Goal: Task Accomplishment & Management: Complete application form

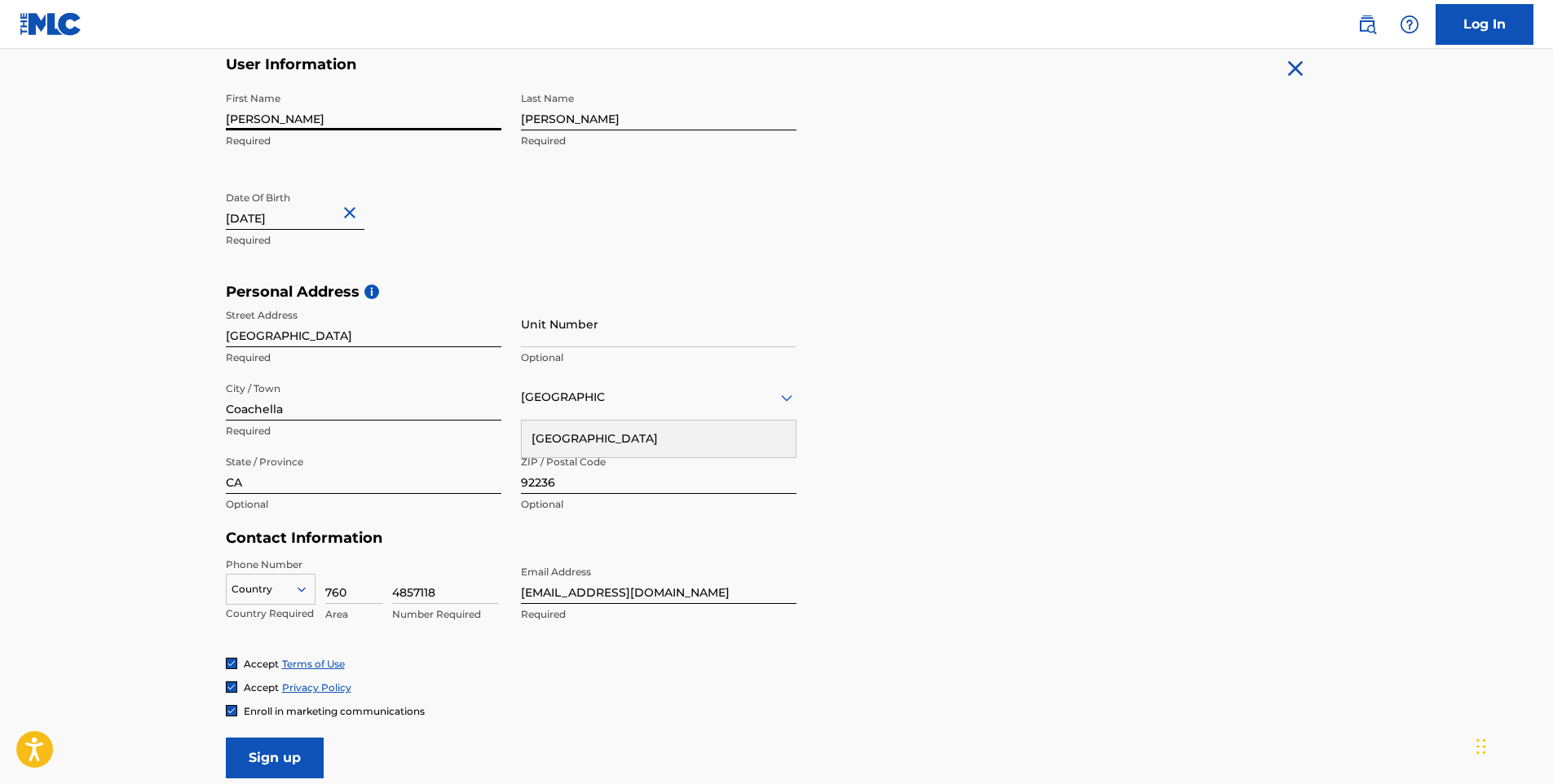
scroll to position [387, 0]
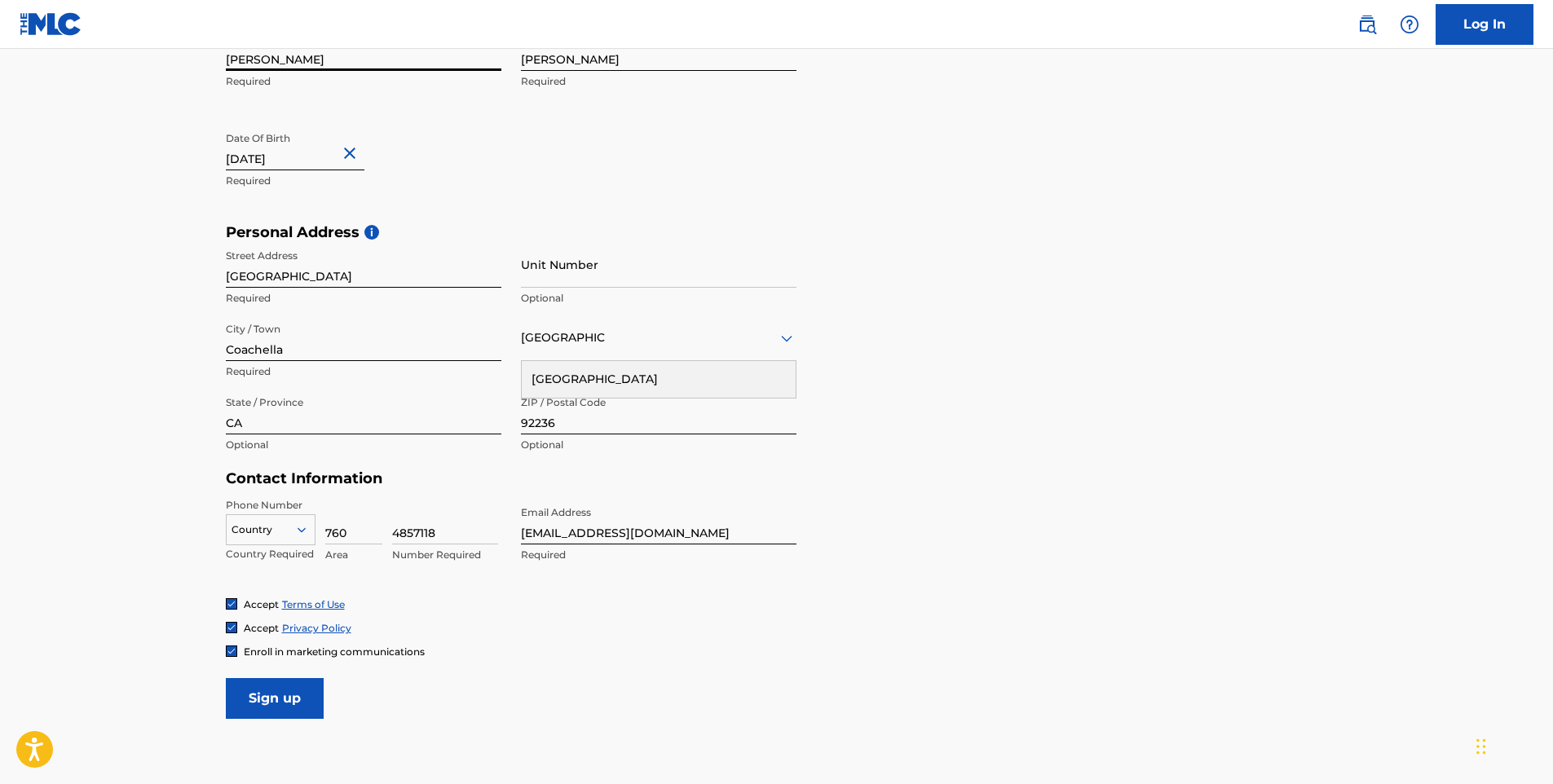
click at [310, 539] on div "Country" at bounding box center [271, 527] width 90 height 24
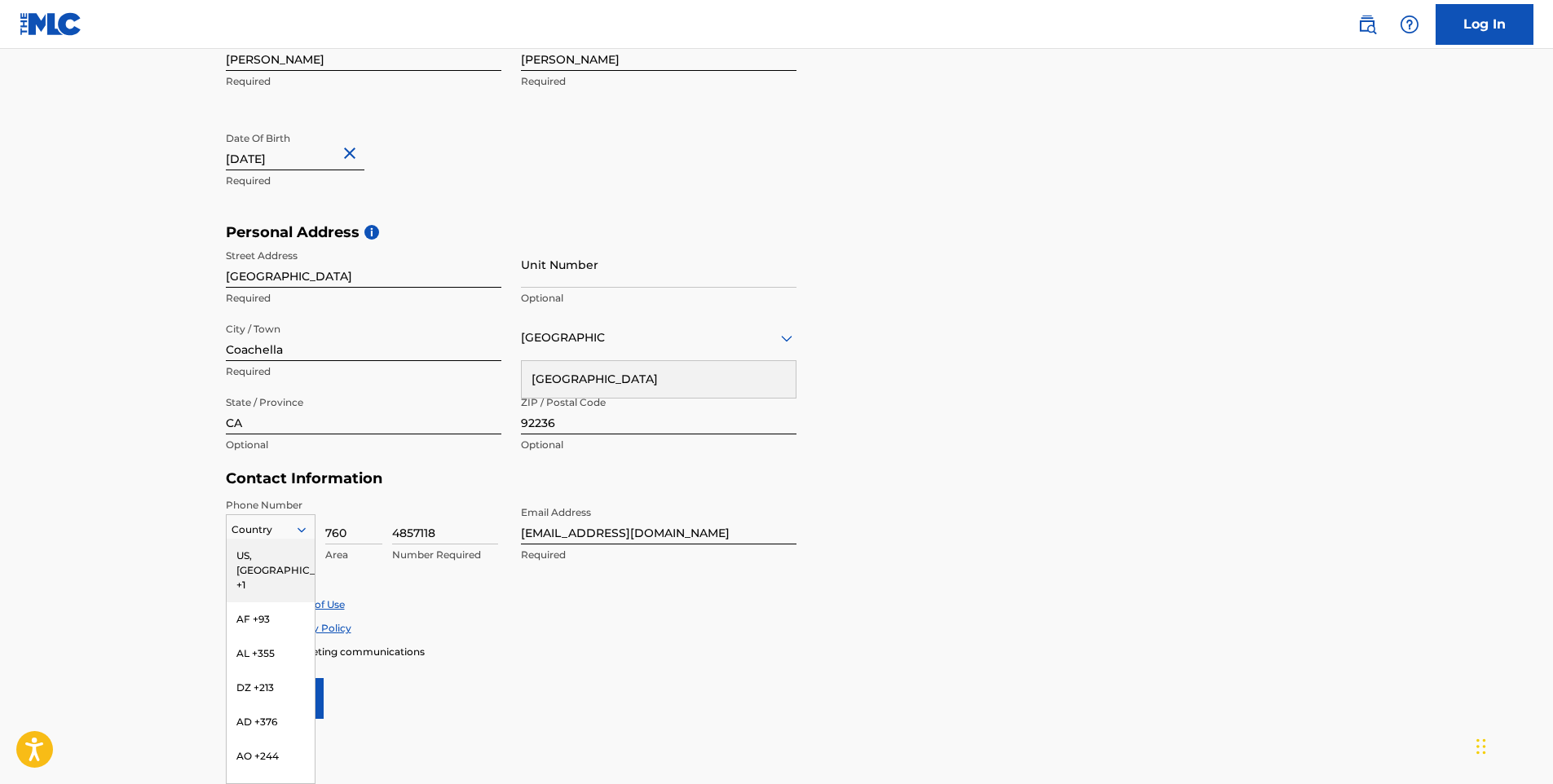
click at [279, 562] on div "US, [GEOGRAPHIC_DATA] +1" at bounding box center [271, 571] width 88 height 64
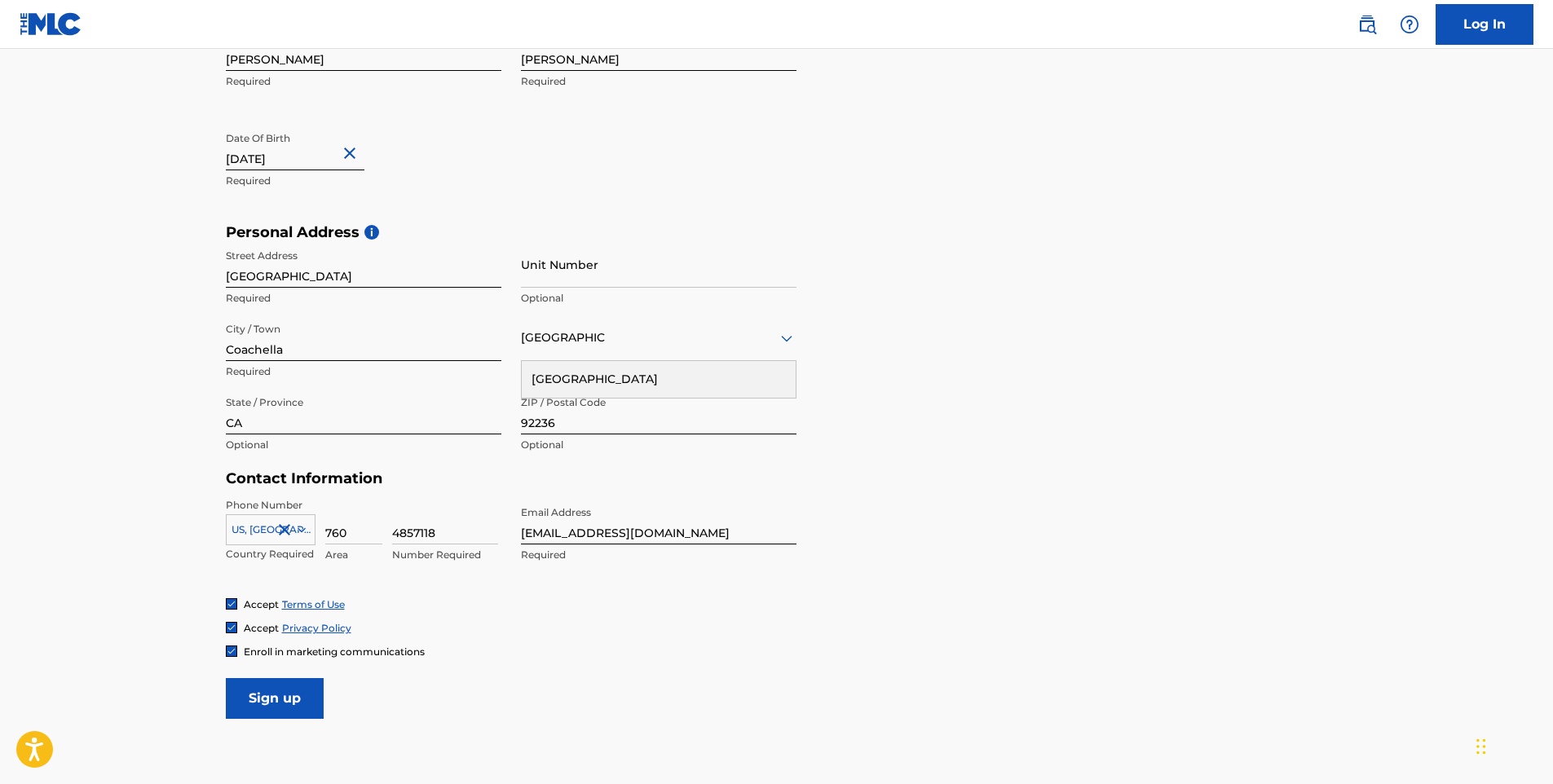
click at [613, 645] on div "Enroll in marketing communications" at bounding box center [777, 651] width 1103 height 13
click at [228, 649] on img at bounding box center [231, 651] width 10 height 10
click at [257, 689] on input "Sign up" at bounding box center [275, 698] width 98 height 40
click at [236, 654] on div at bounding box center [231, 651] width 12 height 12
click at [665, 338] on div at bounding box center [659, 337] width 275 height 21
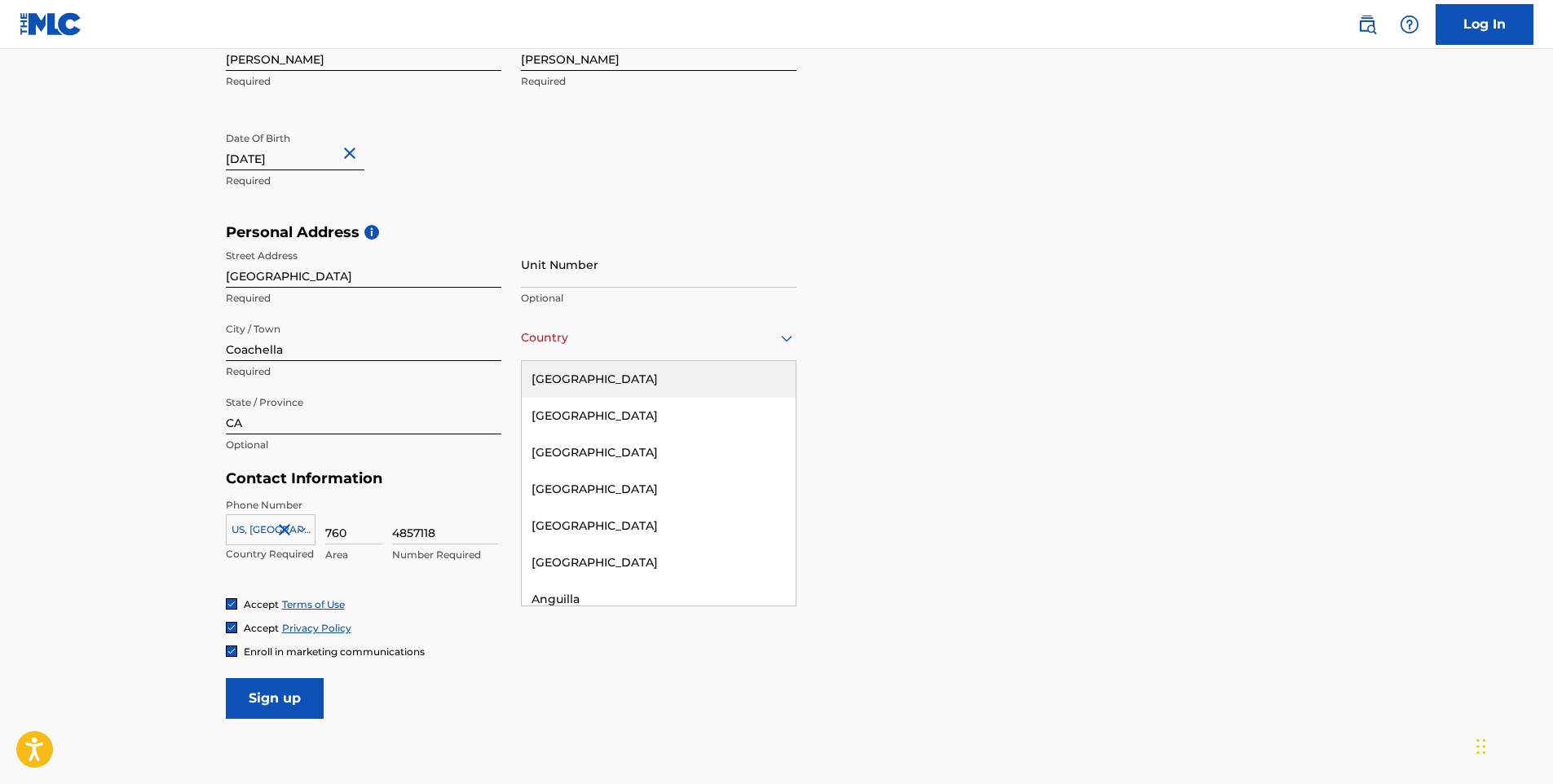
click at [649, 372] on div "[GEOGRAPHIC_DATA]" at bounding box center [659, 379] width 274 height 37
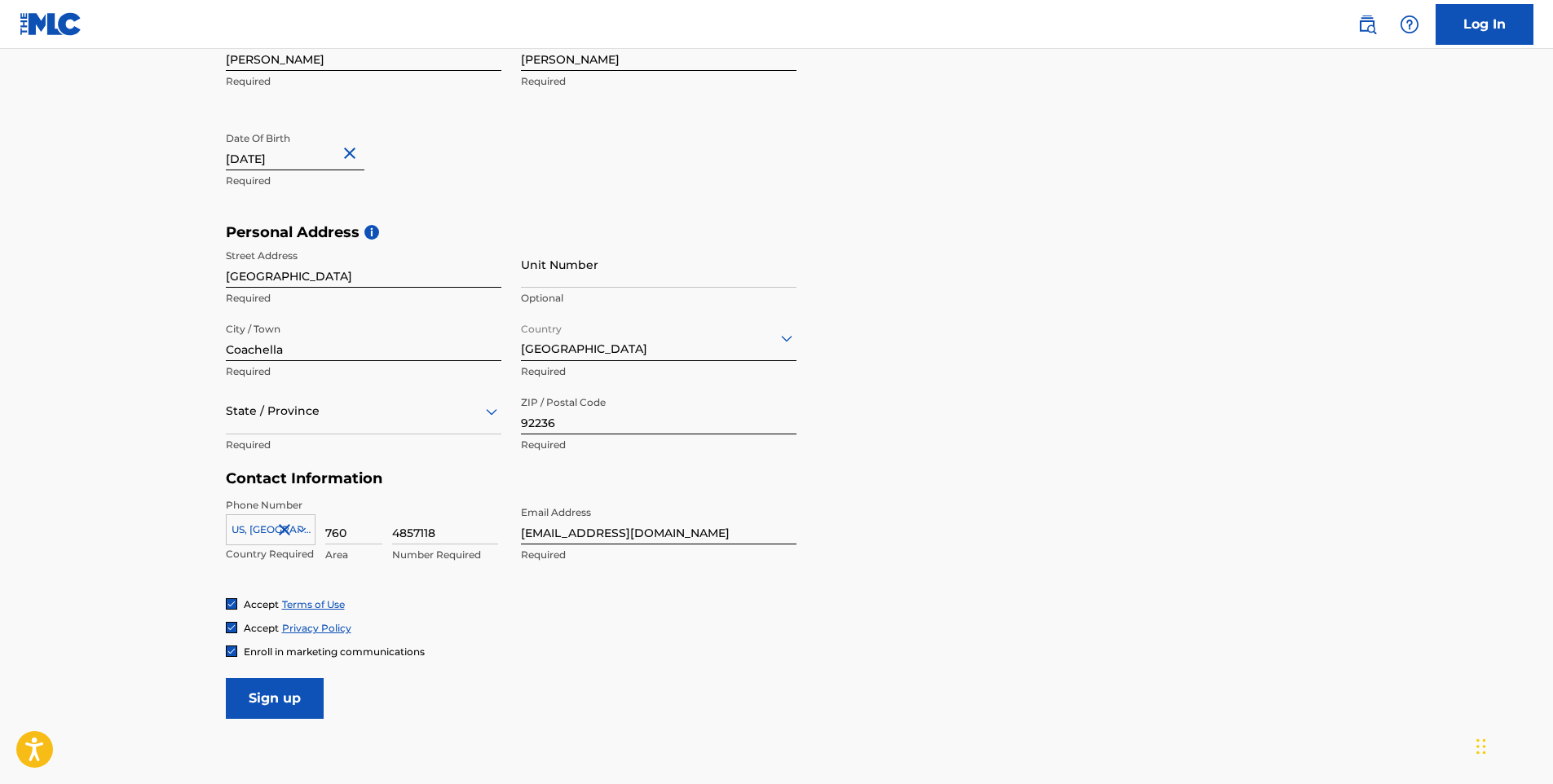
click at [227, 651] on img at bounding box center [231, 651] width 10 height 10
click at [275, 691] on input "Sign up" at bounding box center [275, 698] width 98 height 40
click at [391, 419] on div at bounding box center [363, 411] width 275 height 21
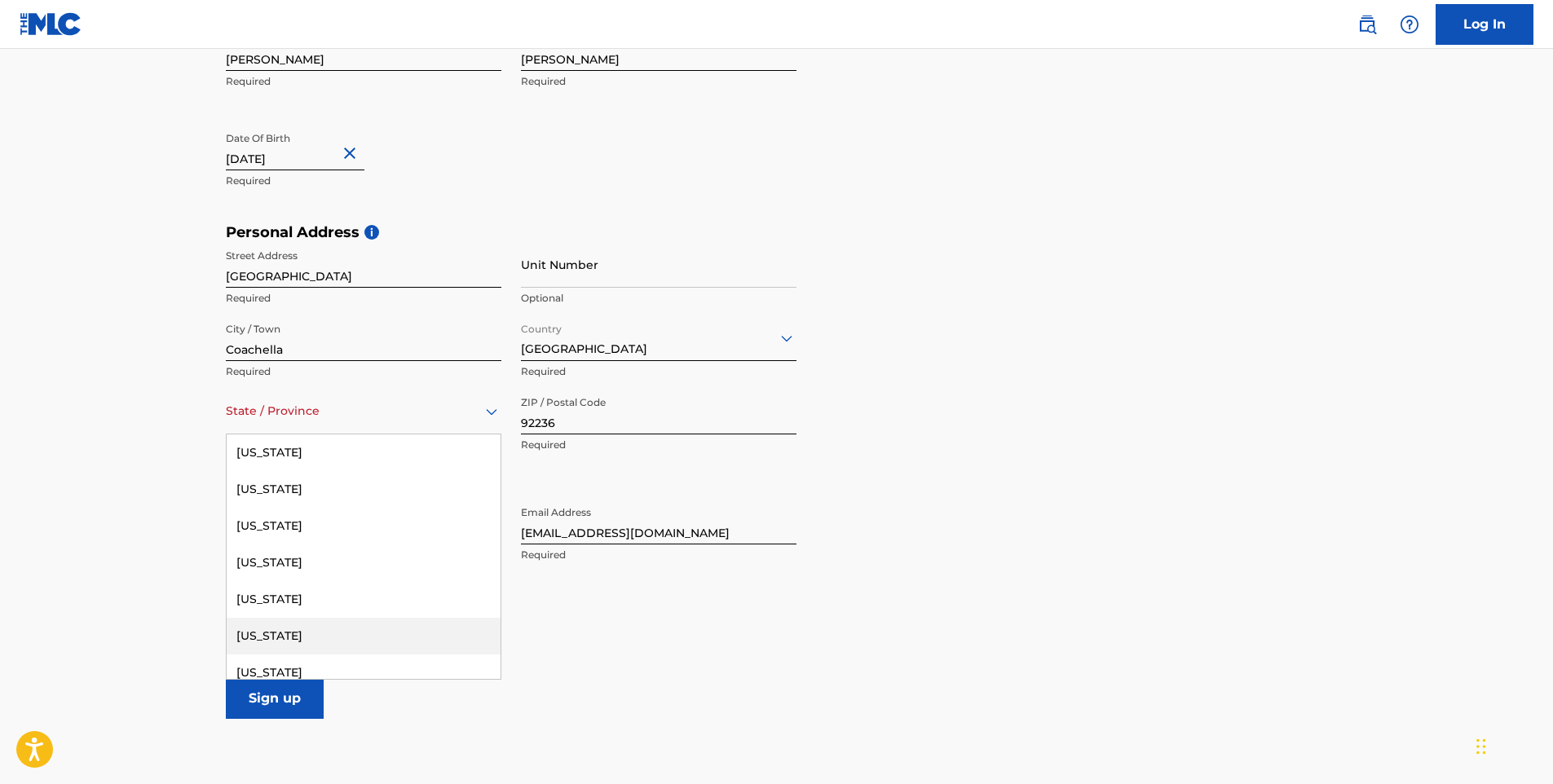
click at [301, 625] on div "[US_STATE]" at bounding box center [363, 636] width 274 height 37
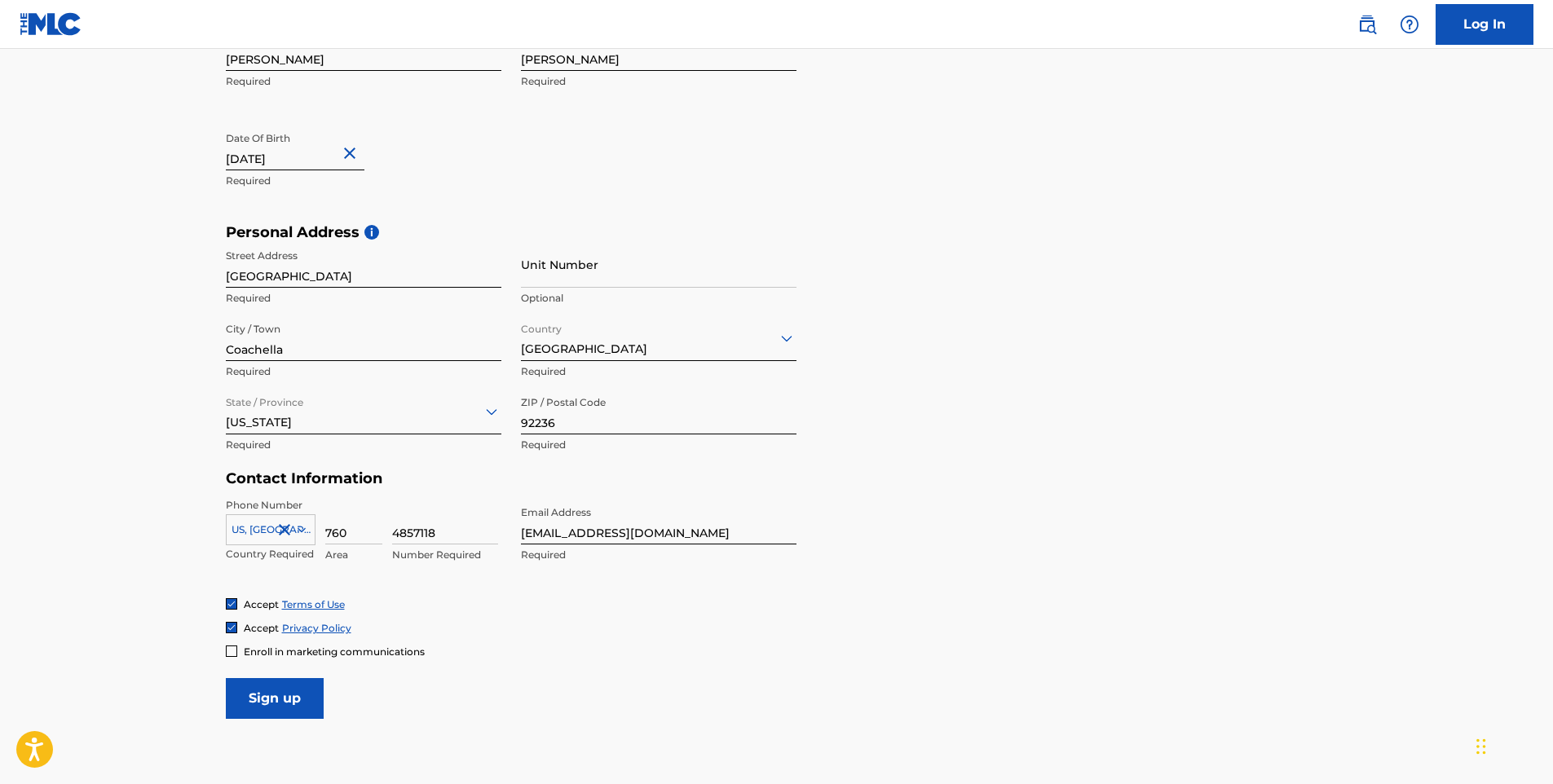
click at [296, 691] on input "Sign up" at bounding box center [275, 698] width 98 height 40
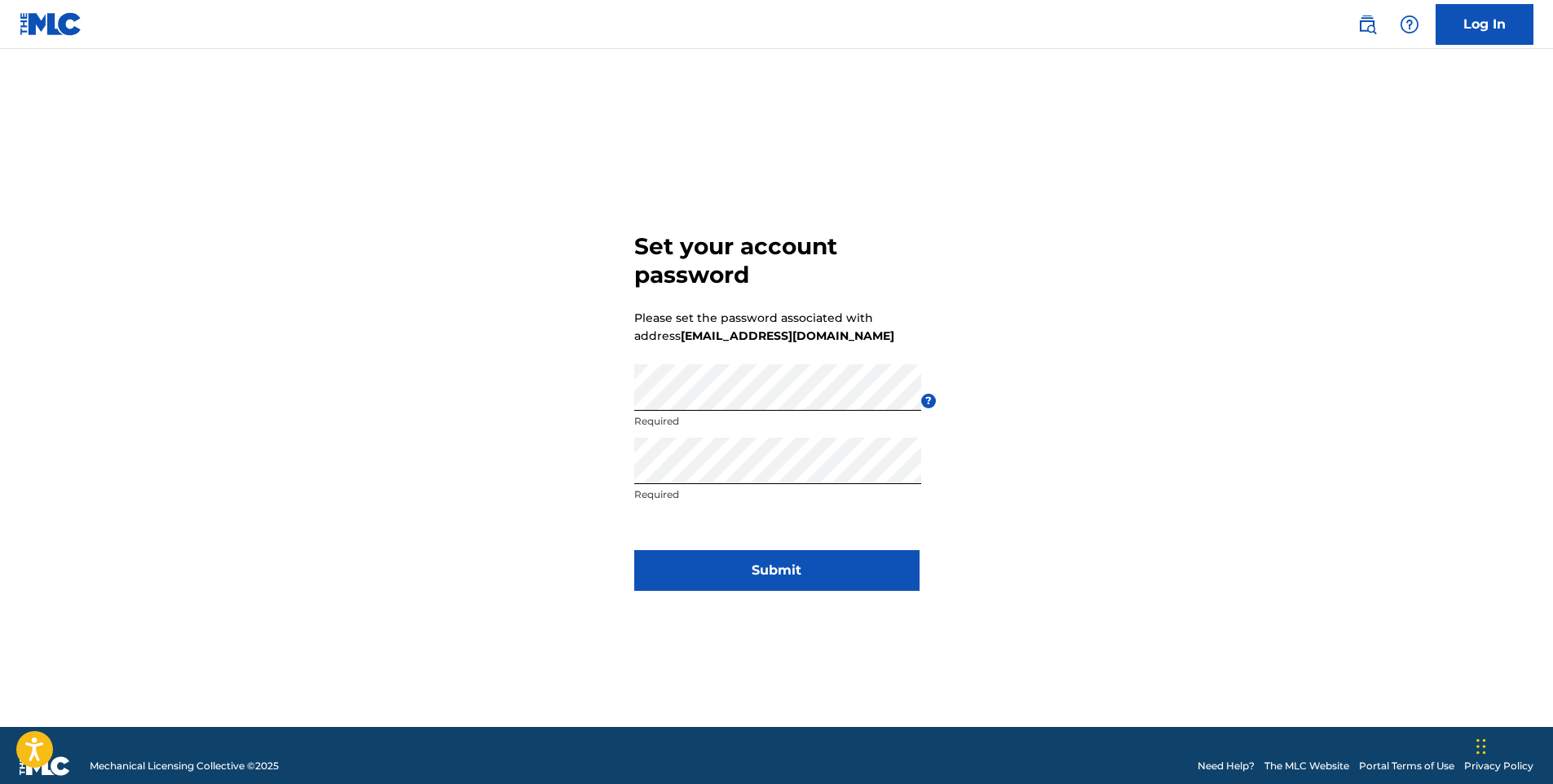
click at [697, 560] on button "Submit" at bounding box center [777, 571] width 285 height 40
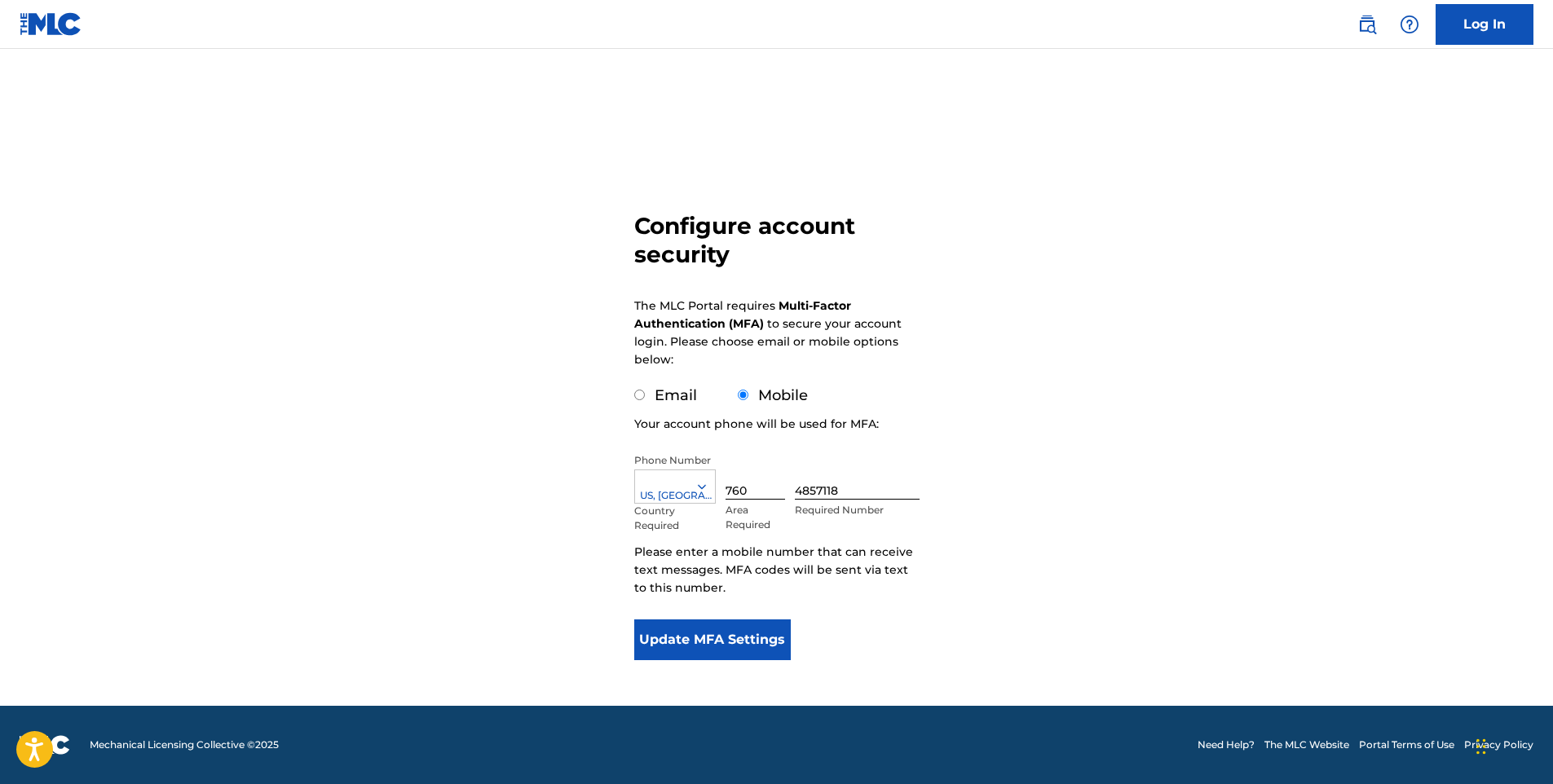
click at [737, 649] on button "Update MFA Settings" at bounding box center [712, 640] width 157 height 40
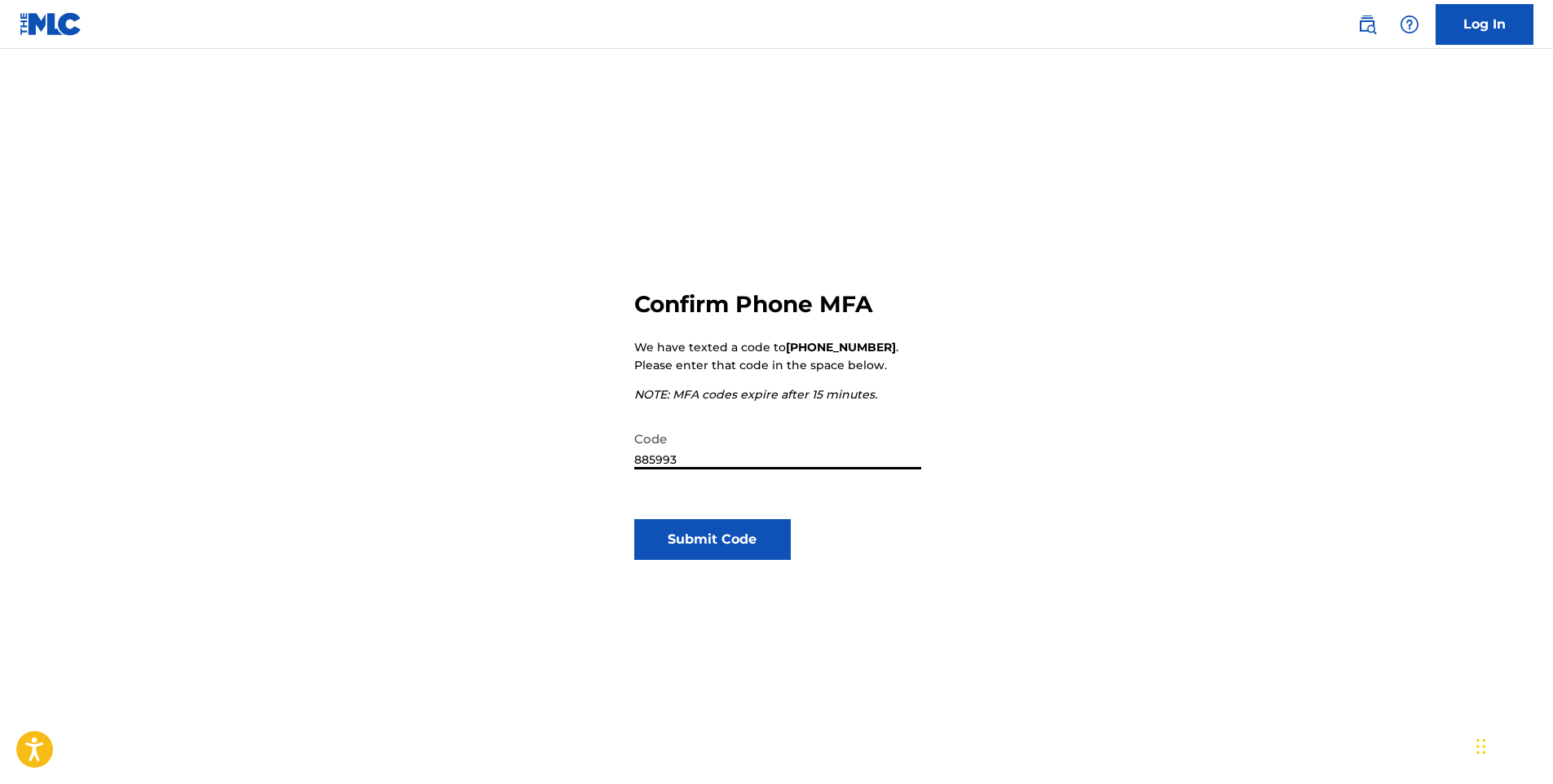
type input "885993"
click at [732, 553] on button "Submit Code" at bounding box center [712, 539] width 157 height 40
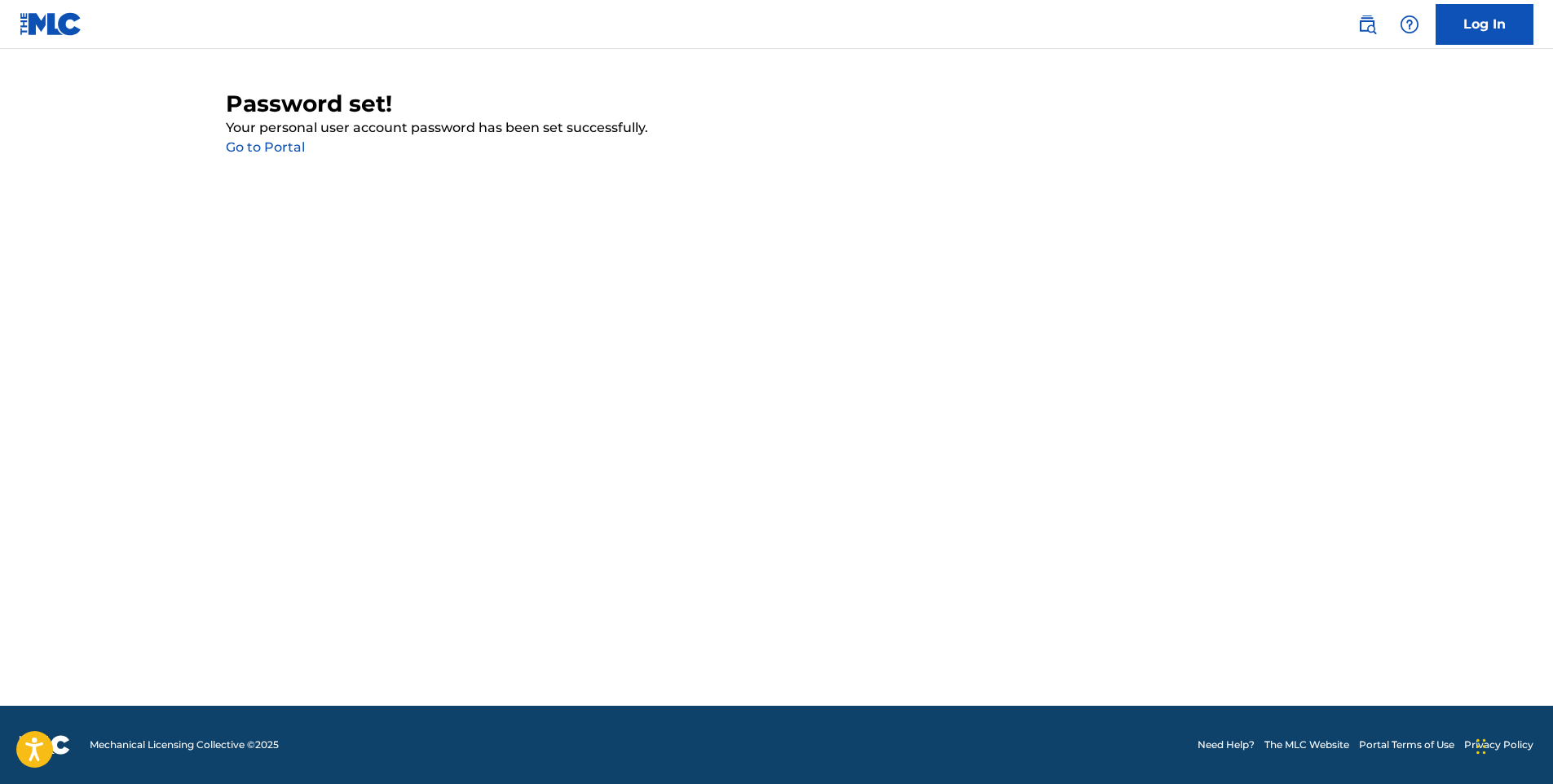
click at [279, 147] on link "Go to Portal" at bounding box center [266, 146] width 79 height 15
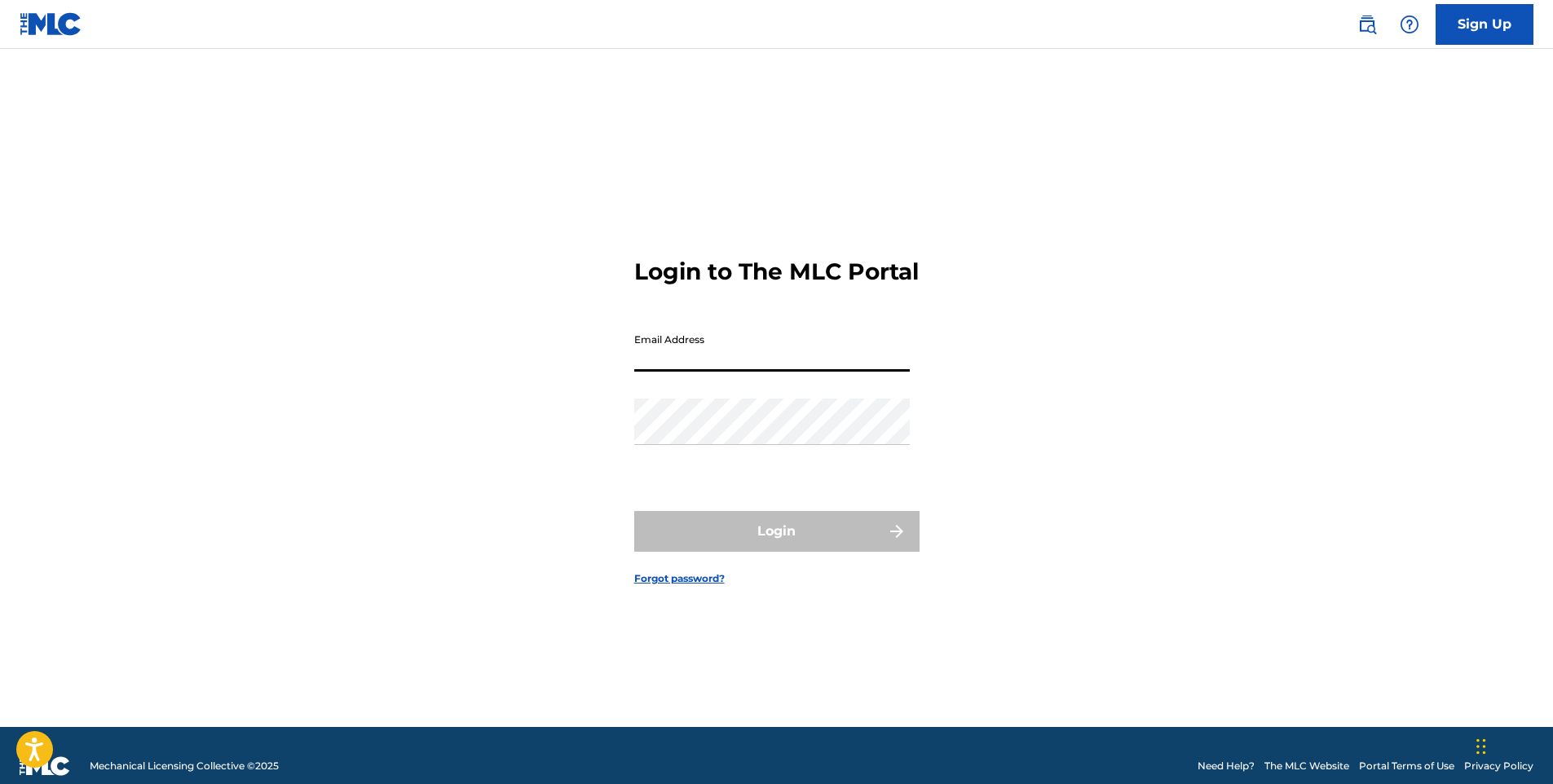
click at [665, 371] on input "Email Address" at bounding box center [772, 349] width 275 height 47
type input "[EMAIL_ADDRESS][DOMAIN_NAME]"
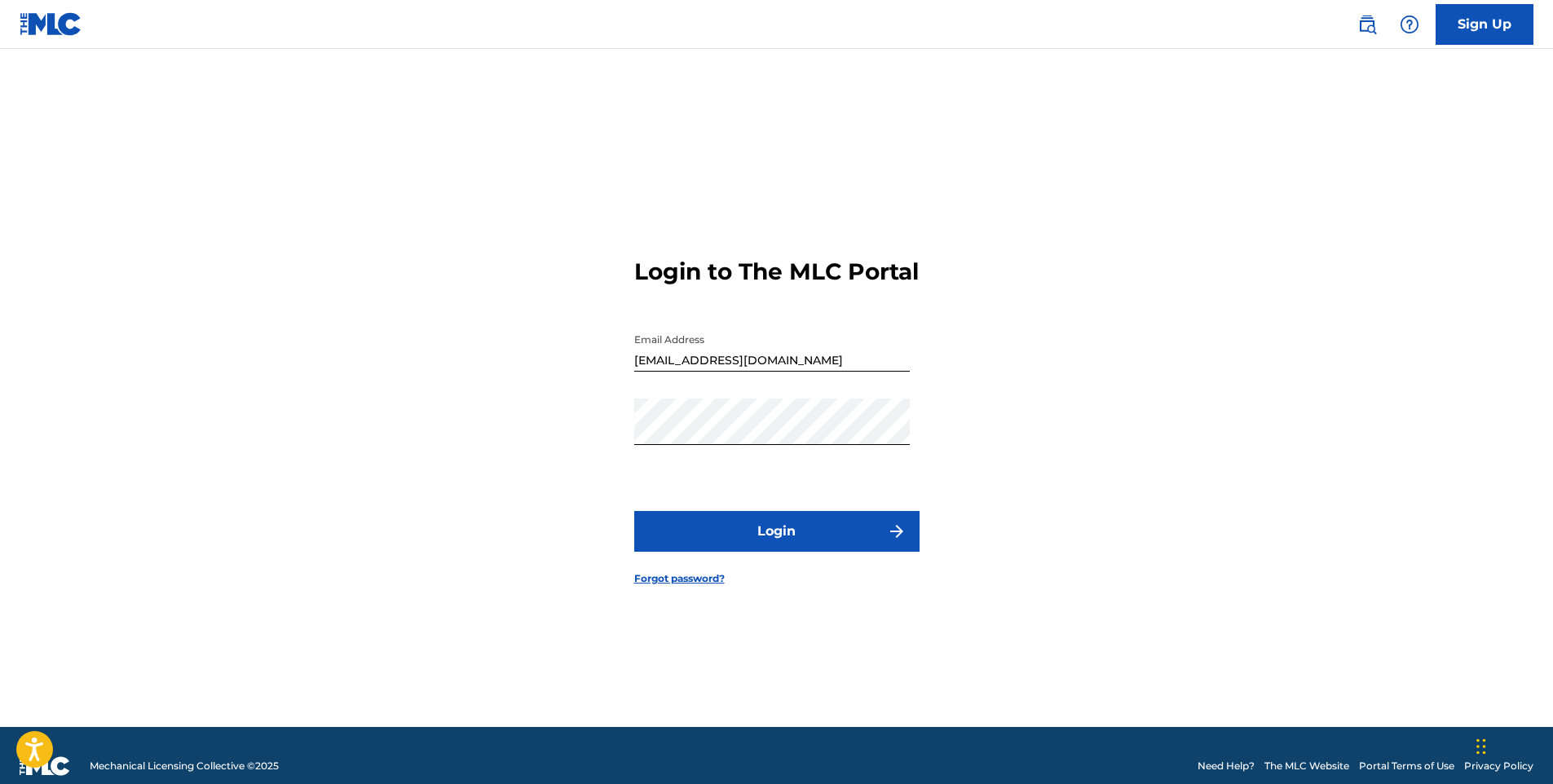
click at [725, 536] on button "Login" at bounding box center [777, 531] width 285 height 40
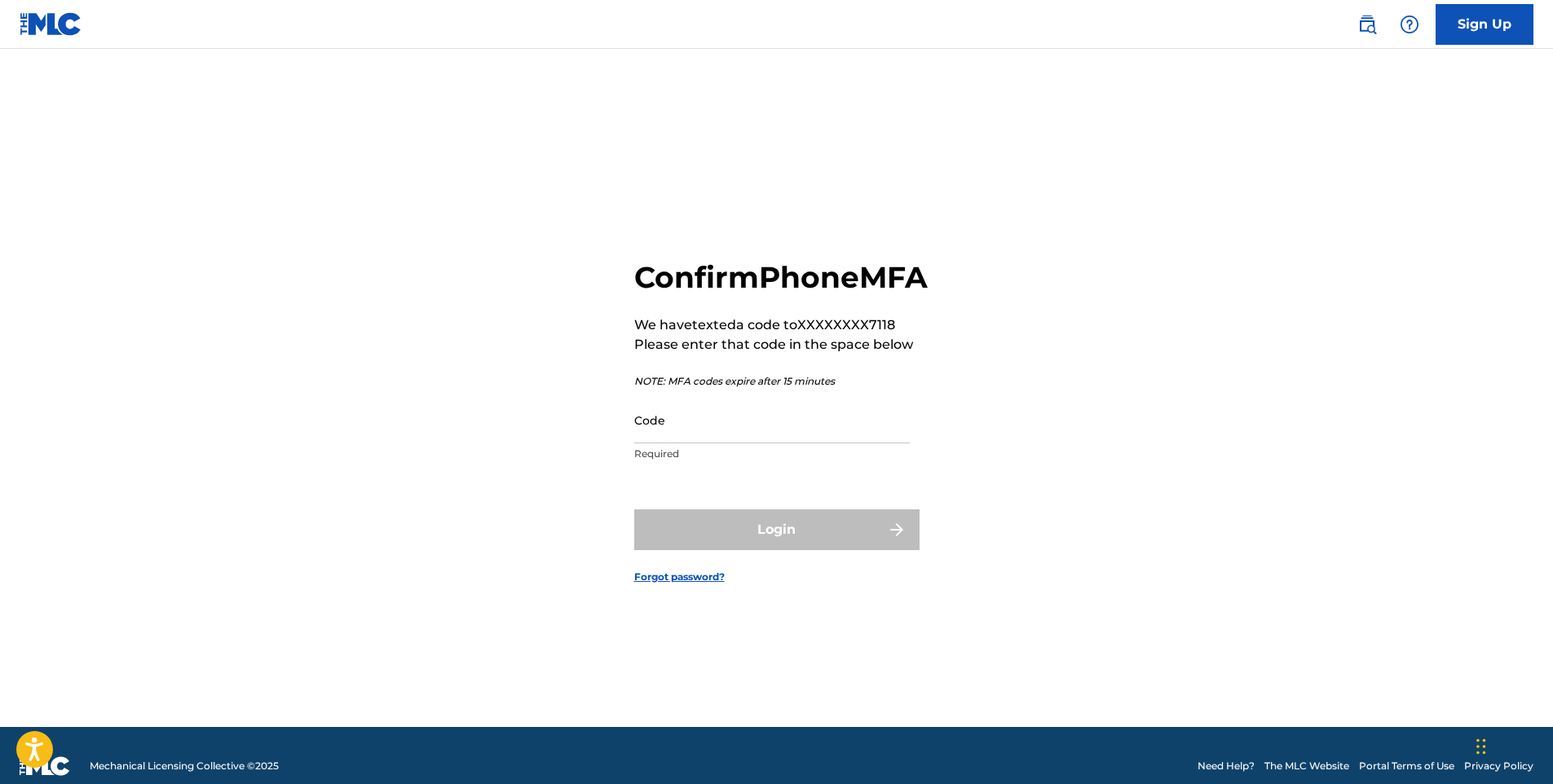
click at [707, 443] on input "Code" at bounding box center [772, 421] width 275 height 47
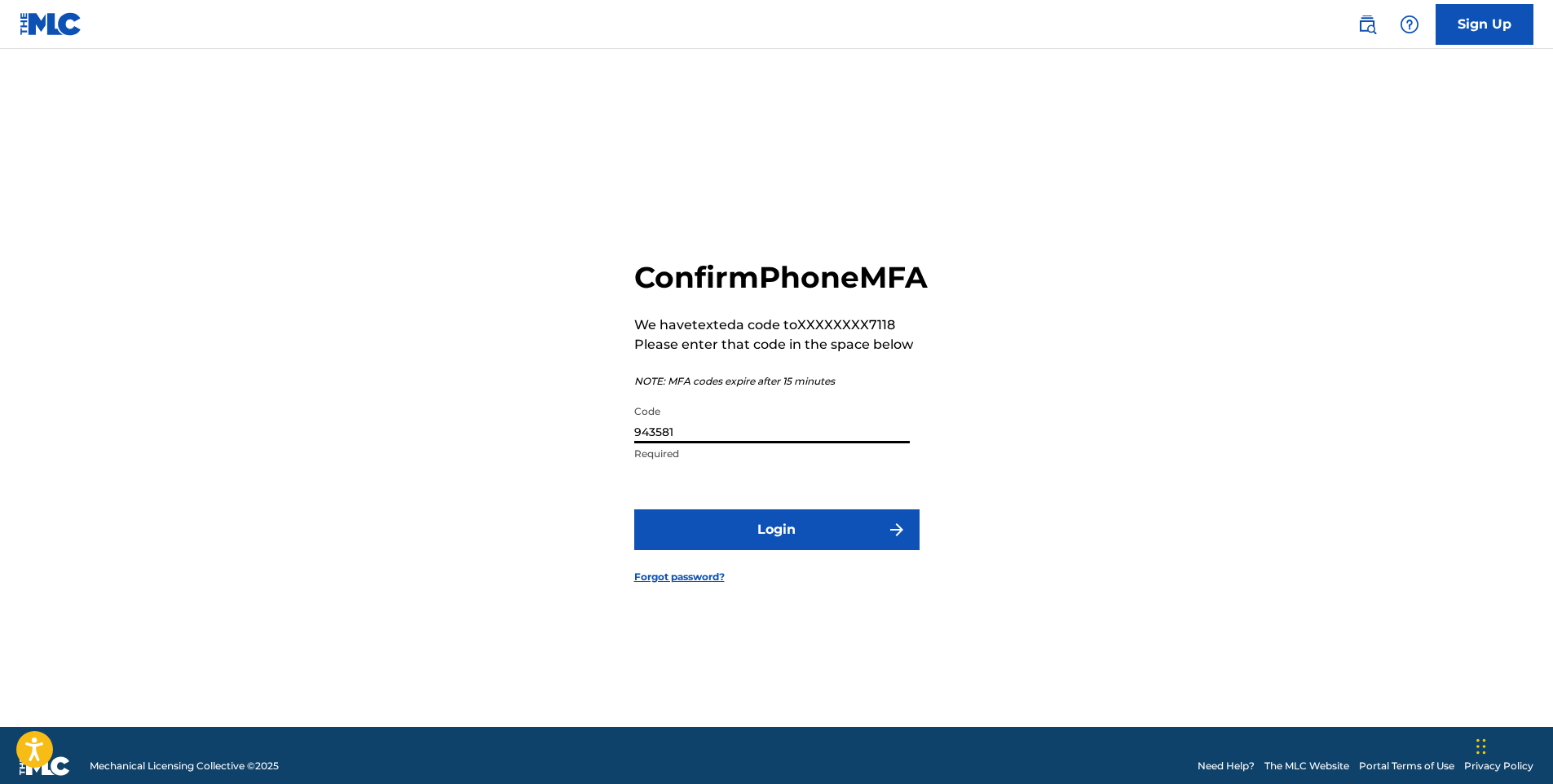
type input "943581"
click at [810, 551] on button "Login" at bounding box center [777, 529] width 285 height 40
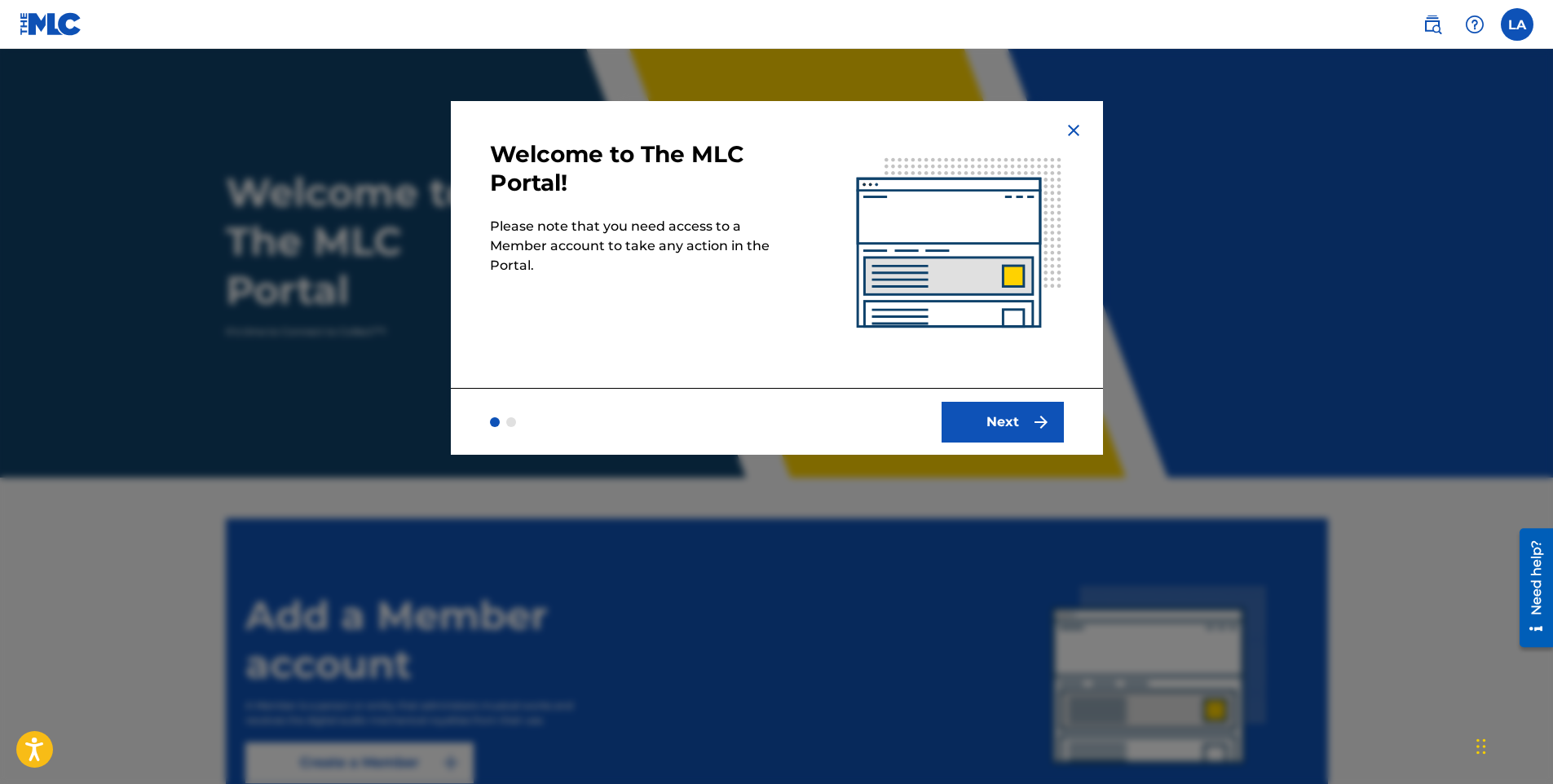
click at [1025, 425] on button "Next" at bounding box center [1003, 422] width 122 height 40
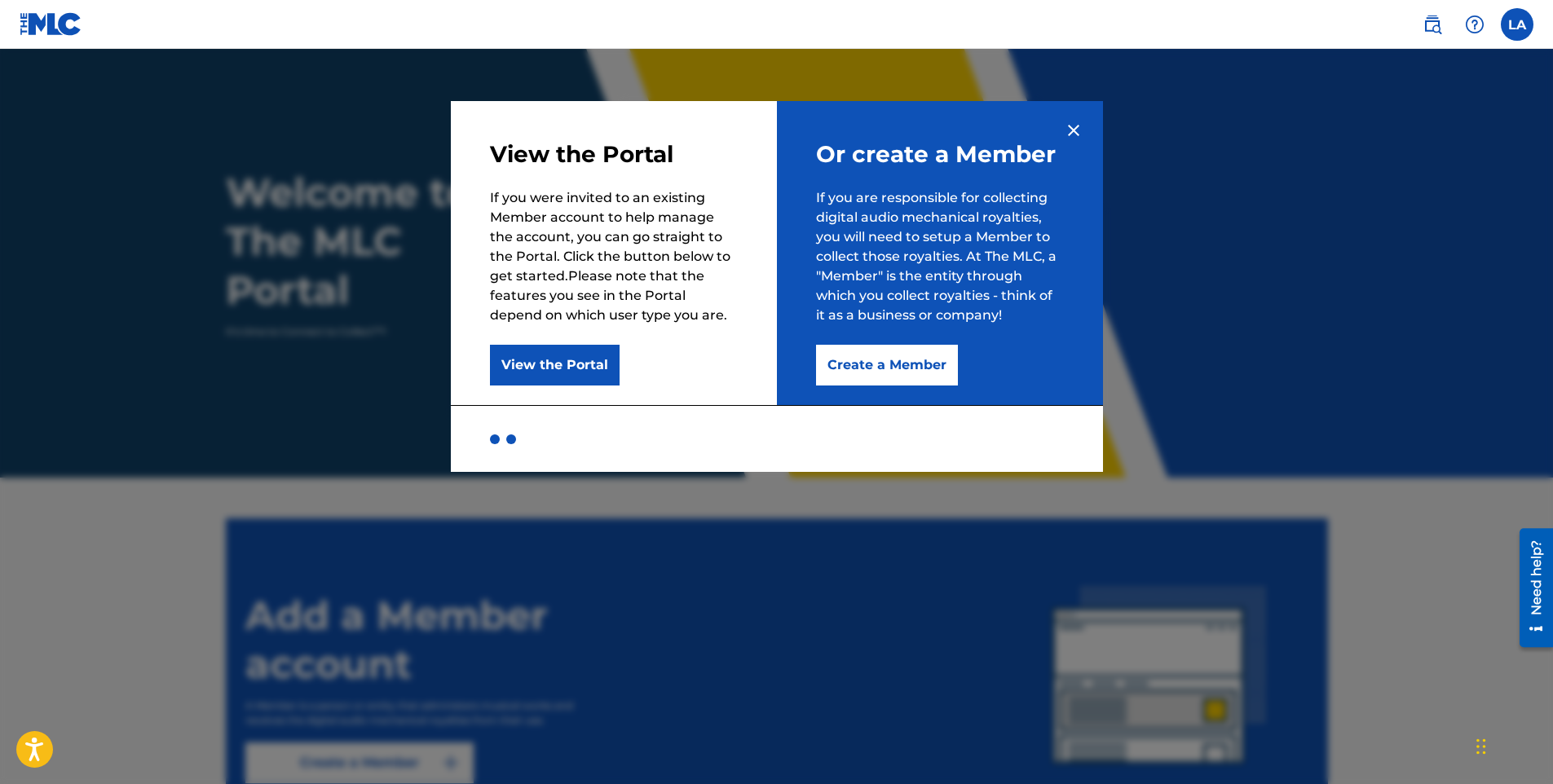
click at [925, 370] on button "Create a Member" at bounding box center [887, 364] width 142 height 40
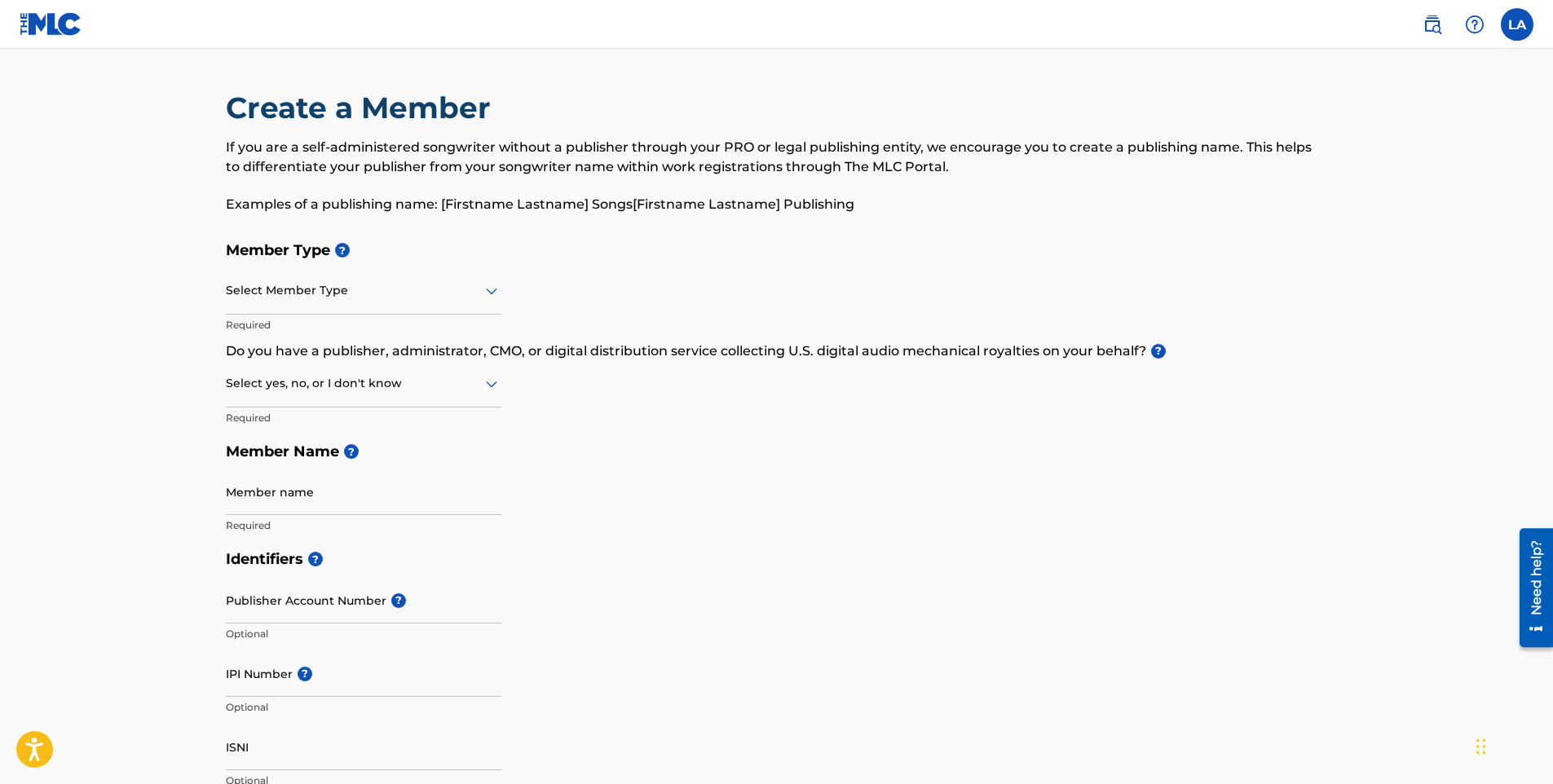
click at [492, 299] on icon at bounding box center [492, 292] width 20 height 20
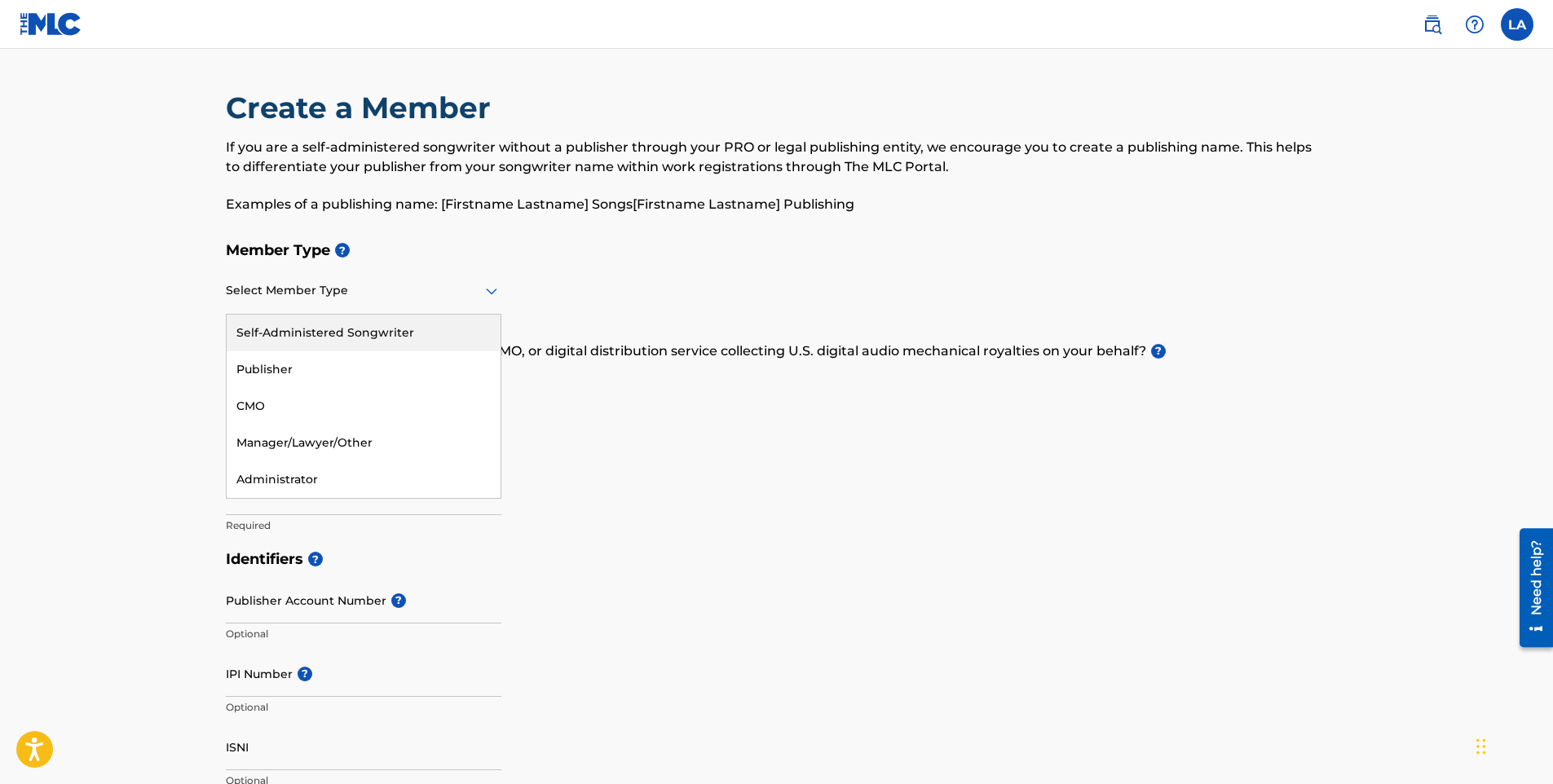
click at [685, 441] on h5 "Member Name ?" at bounding box center [777, 451] width 1103 height 35
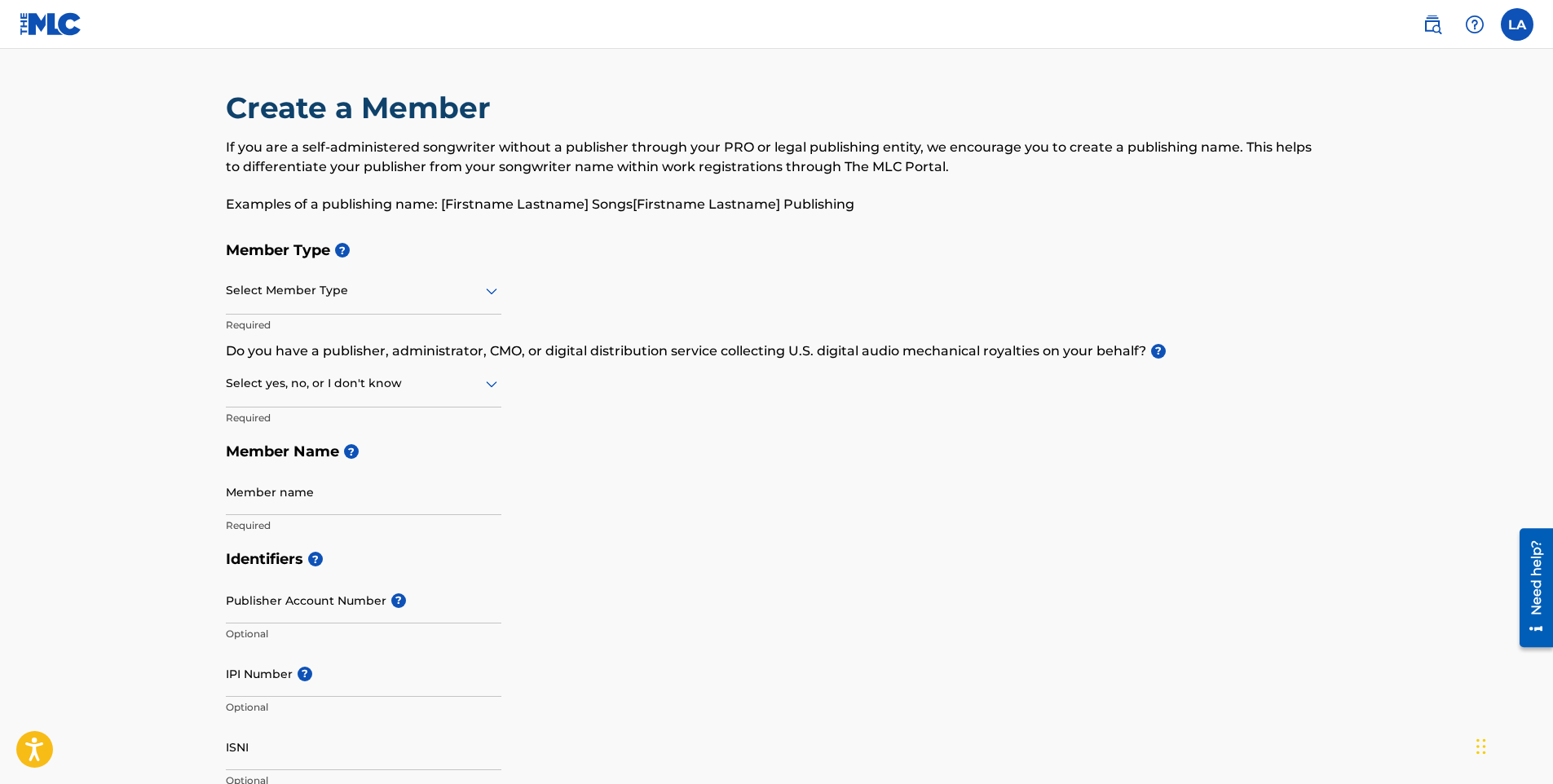
click at [479, 293] on div at bounding box center [363, 291] width 275 height 21
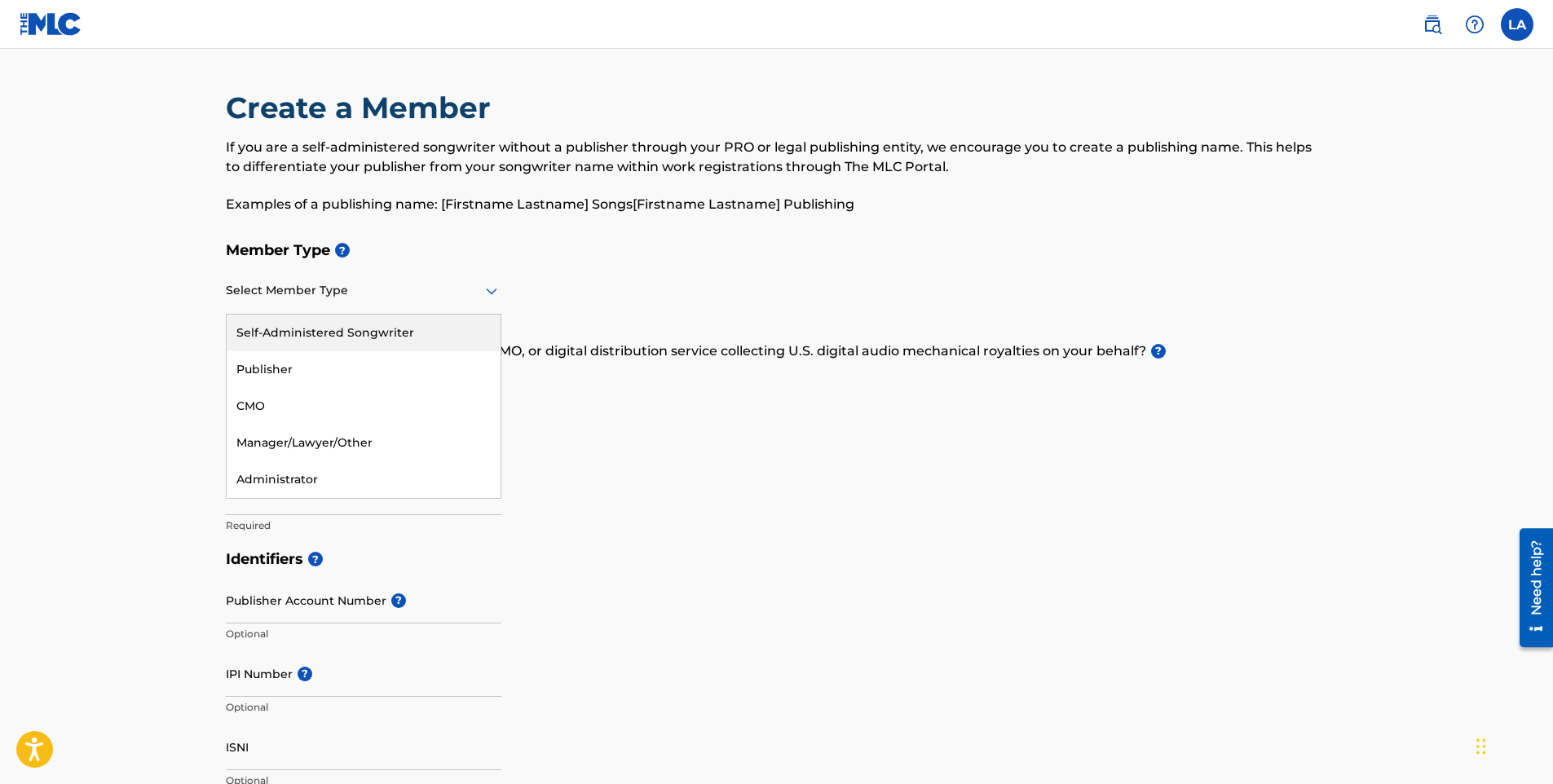
click at [445, 328] on div "Self-Administered Songwriter" at bounding box center [363, 333] width 274 height 37
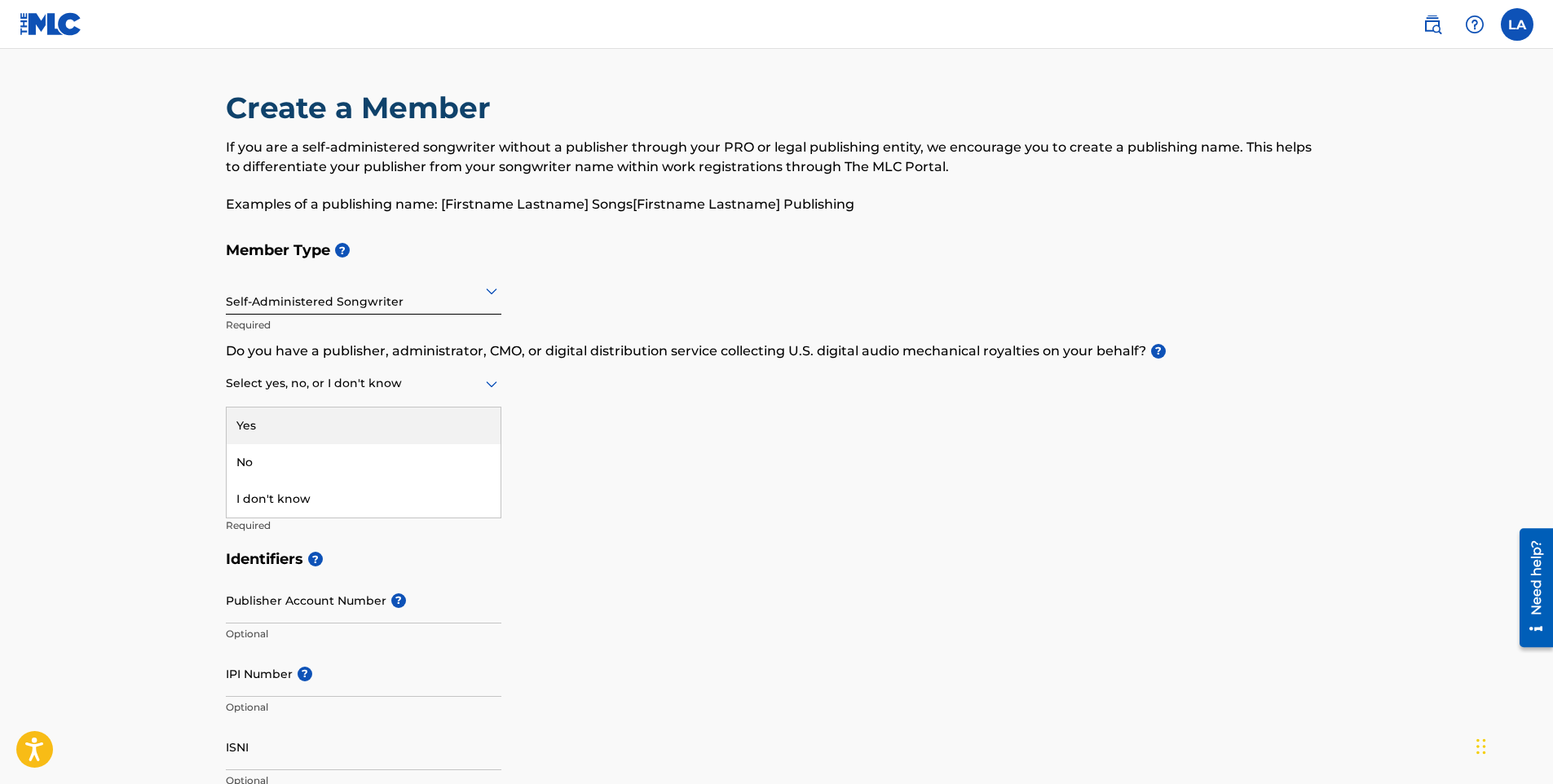
click at [501, 384] on icon at bounding box center [492, 384] width 20 height 20
click at [598, 431] on div "Member Type ? Self-Administered Songwriter Required Do you have a publisher, ad…" at bounding box center [777, 388] width 1103 height 309
